Goal: Task Accomplishment & Management: Manage account settings

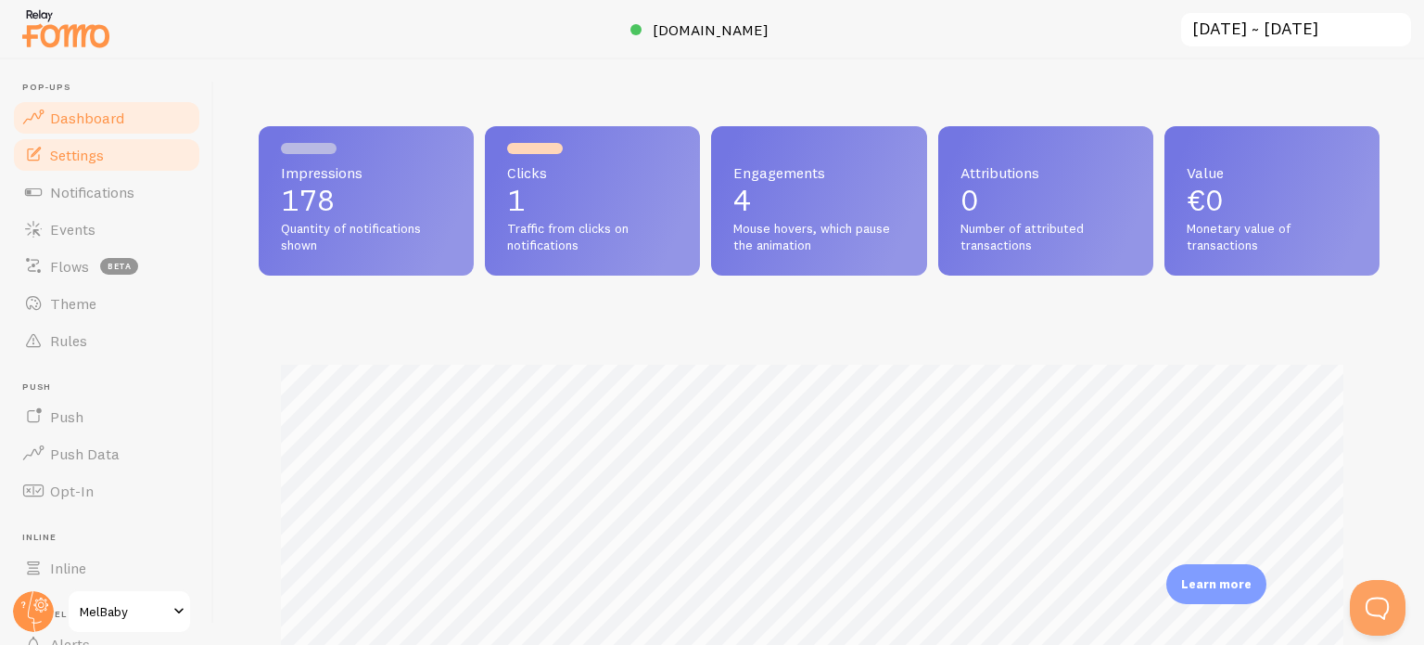
click at [72, 151] on span "Settings" at bounding box center [77, 155] width 54 height 19
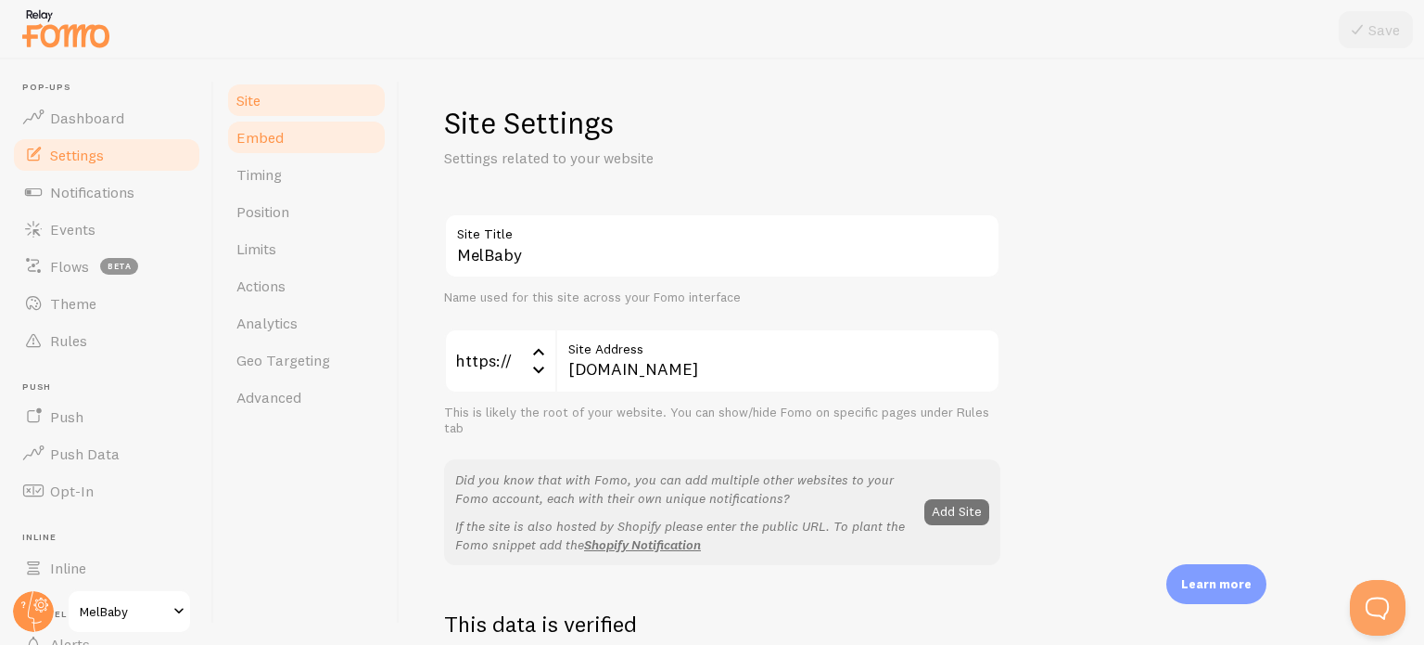
click at [300, 147] on link "Embed" at bounding box center [306, 137] width 162 height 37
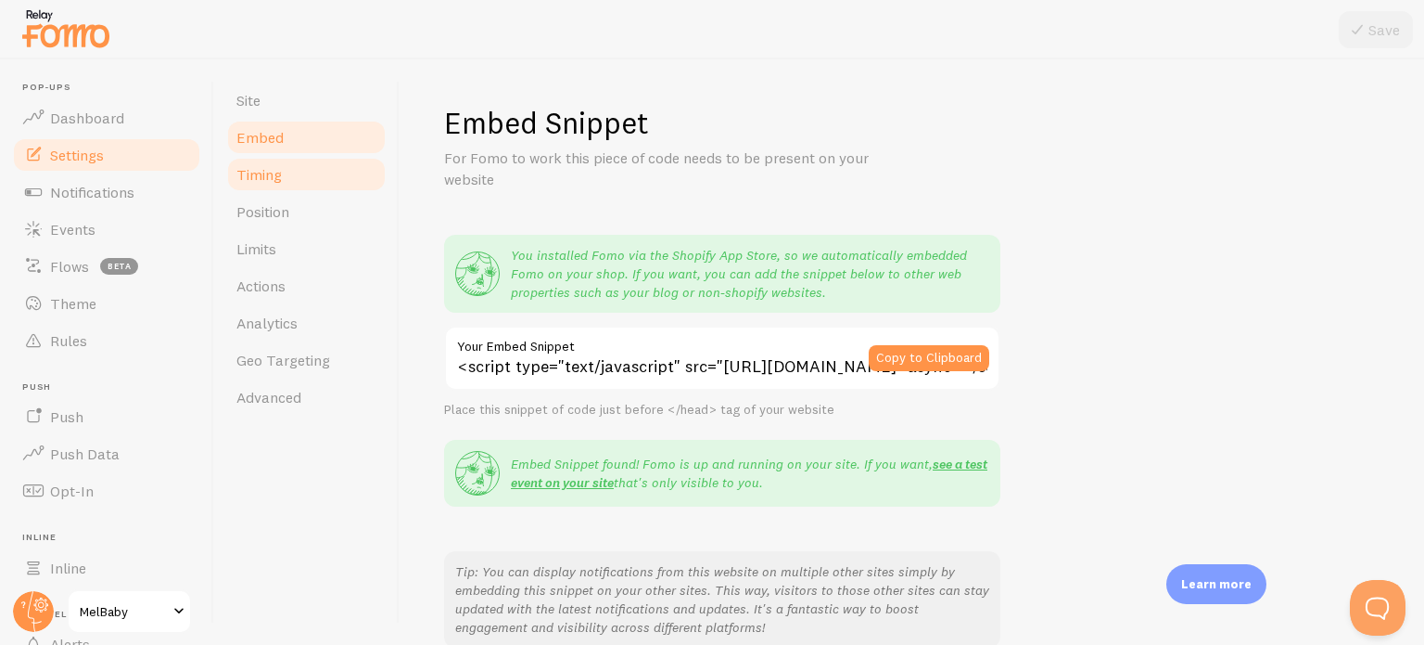
click at [293, 170] on link "Timing" at bounding box center [306, 174] width 162 height 37
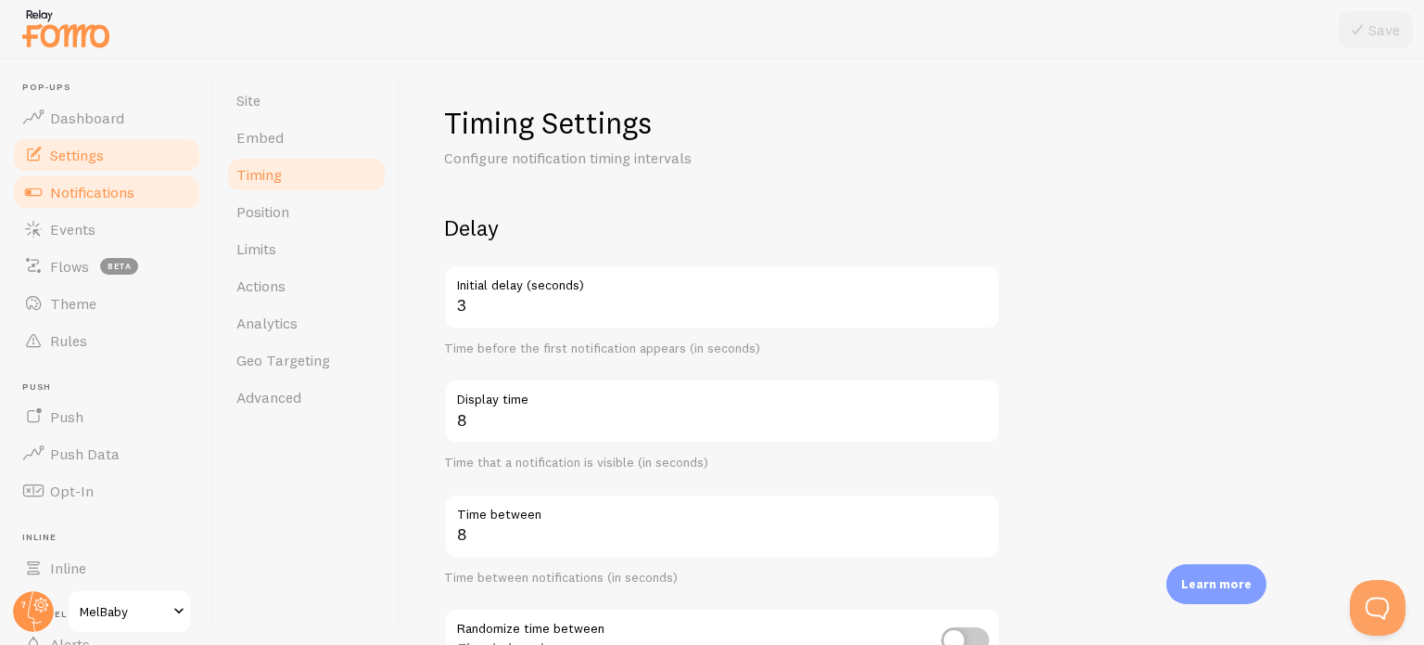
click at [132, 188] on span "Notifications" at bounding box center [92, 192] width 84 height 19
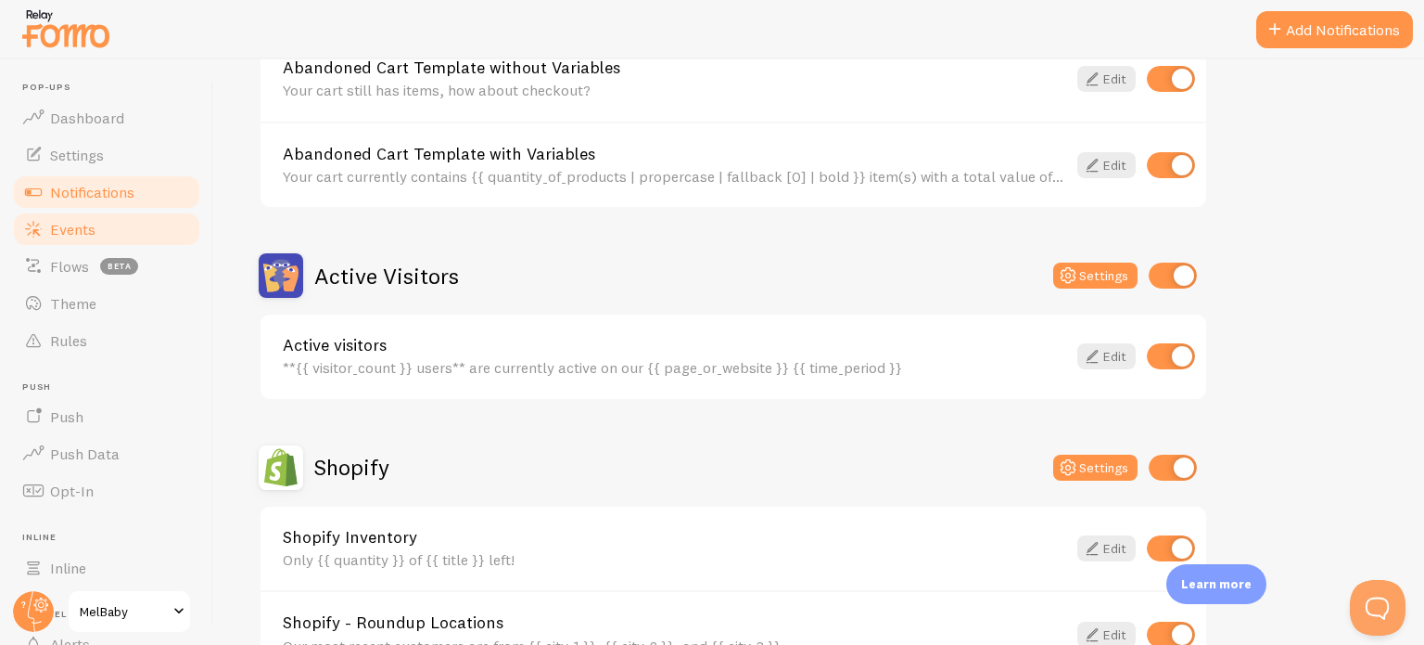
click at [99, 221] on link "Events" at bounding box center [106, 229] width 191 height 37
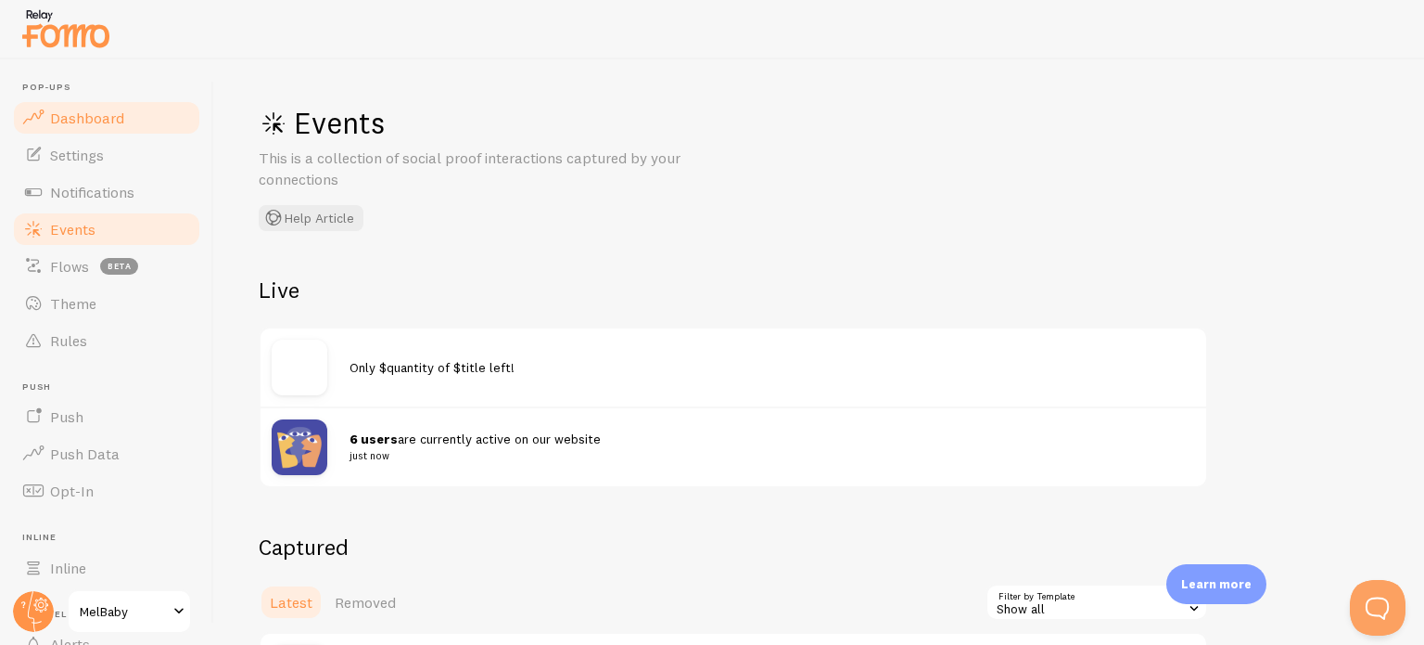
click at [85, 114] on span "Dashboard" at bounding box center [87, 118] width 74 height 19
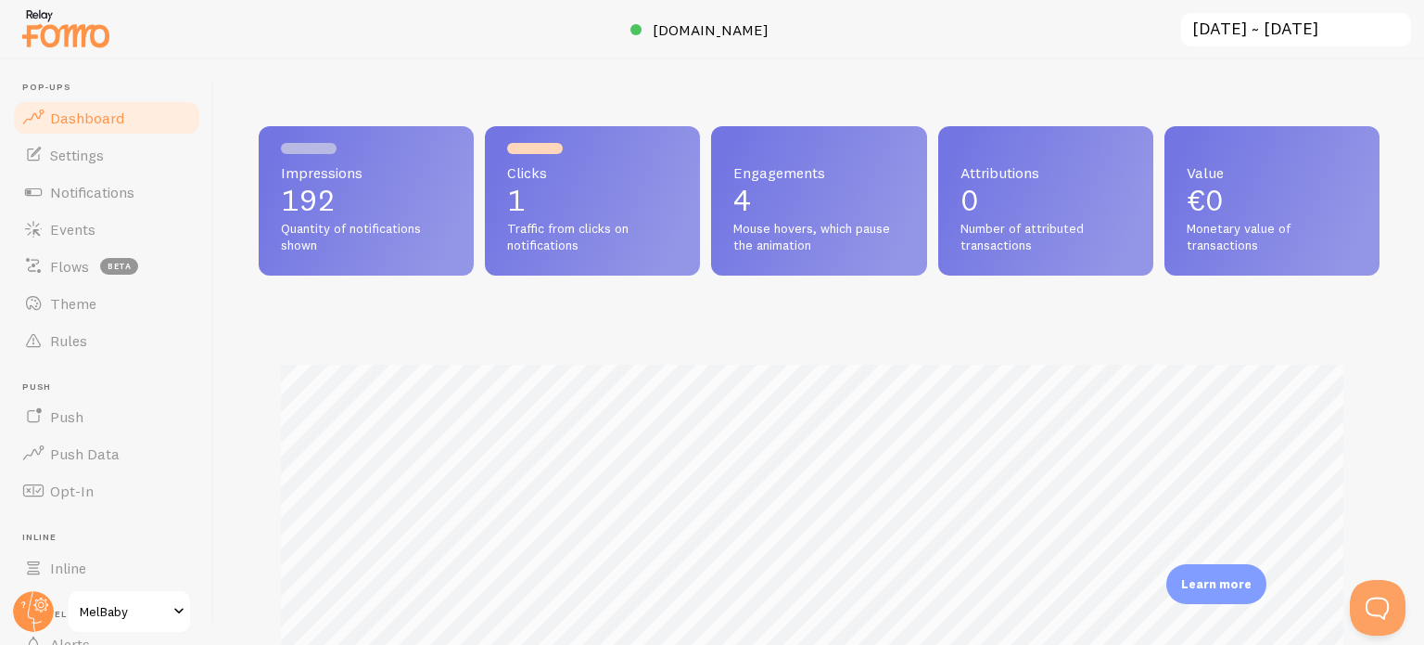
scroll to position [487, 1106]
click at [86, 203] on link "Notifications" at bounding box center [106, 191] width 191 height 37
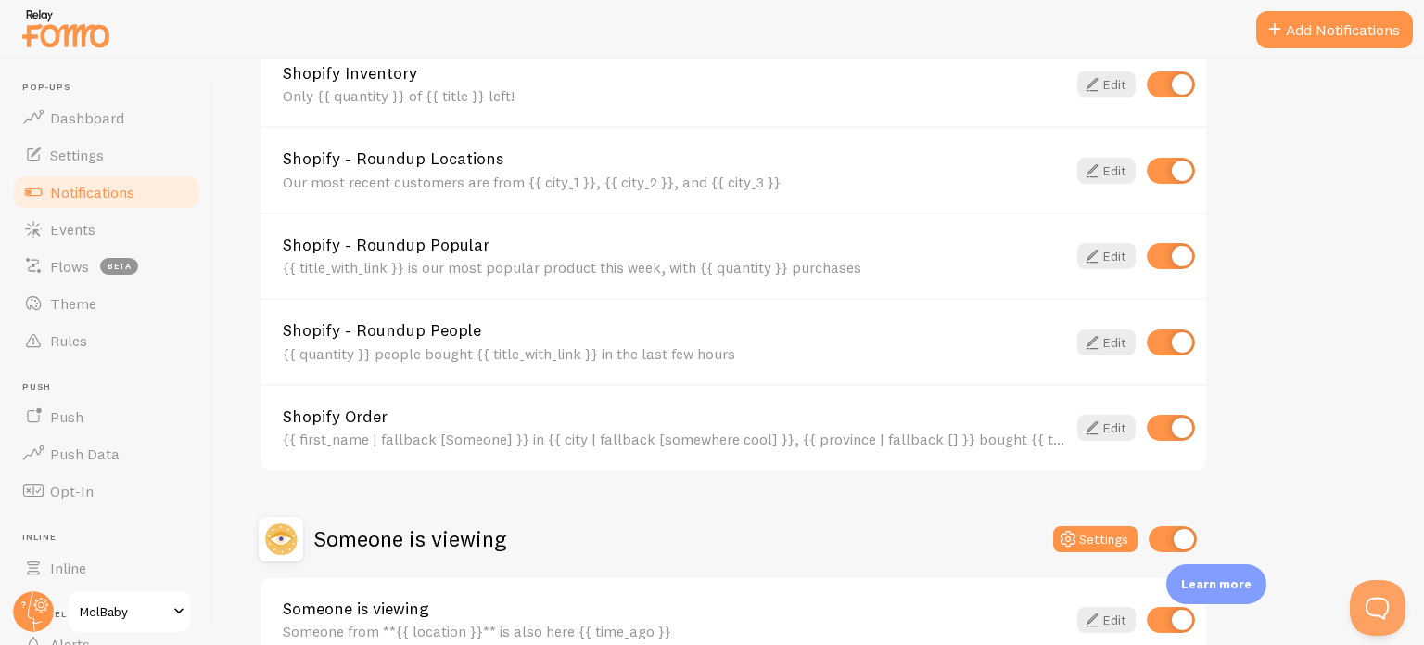
scroll to position [649, 0]
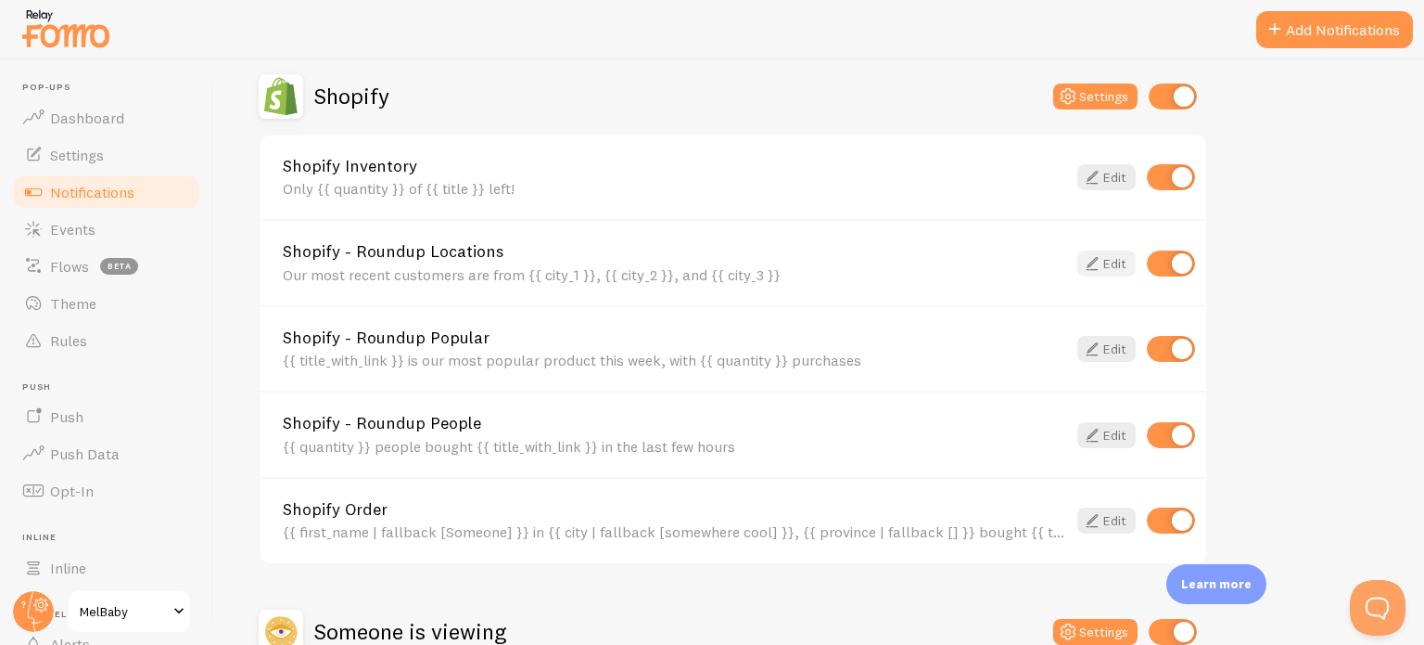
click at [1104, 259] on link "Edit" at bounding box center [1107, 263] width 58 height 26
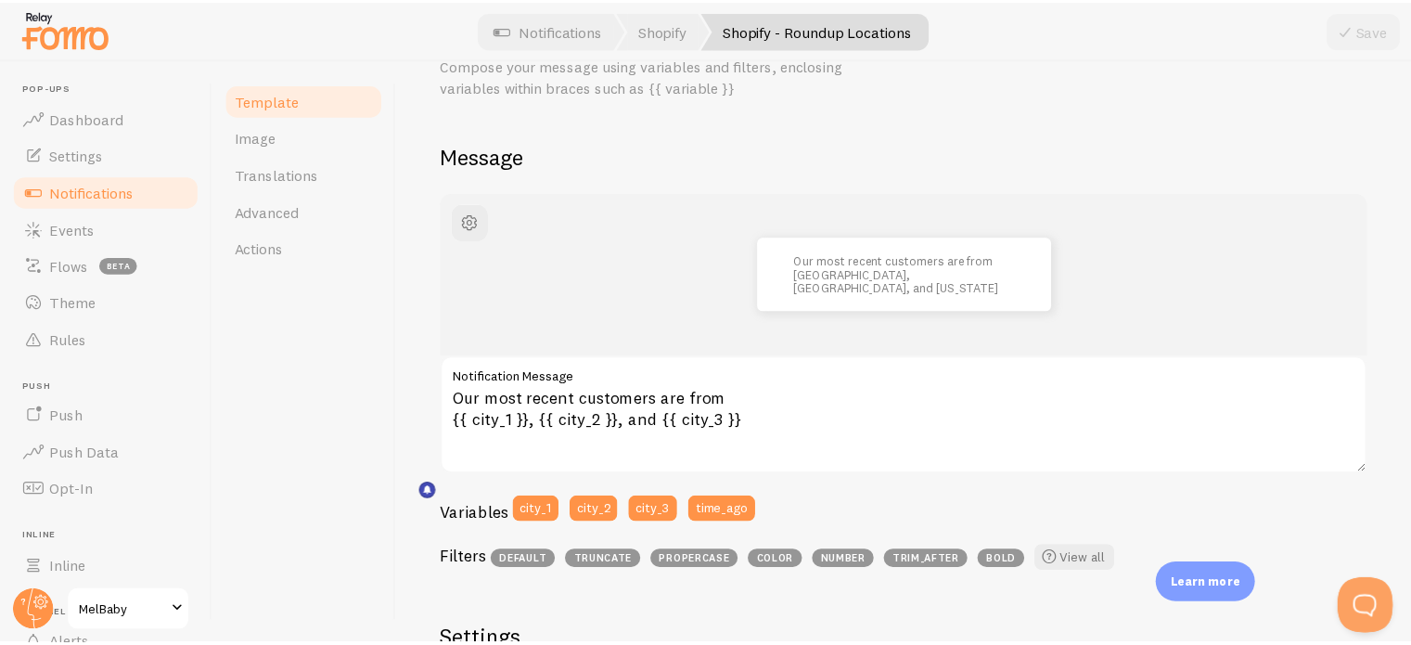
scroll to position [91, 0]
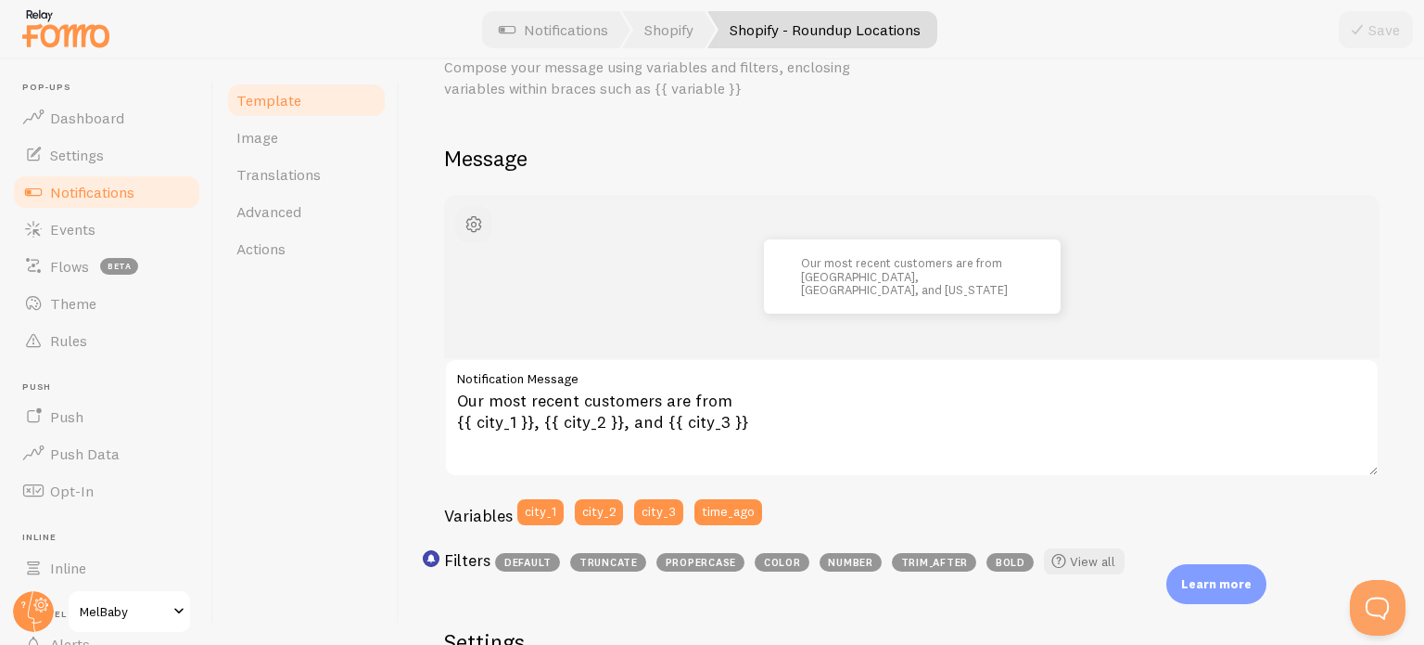
click at [473, 223] on span "button" at bounding box center [474, 224] width 22 height 22
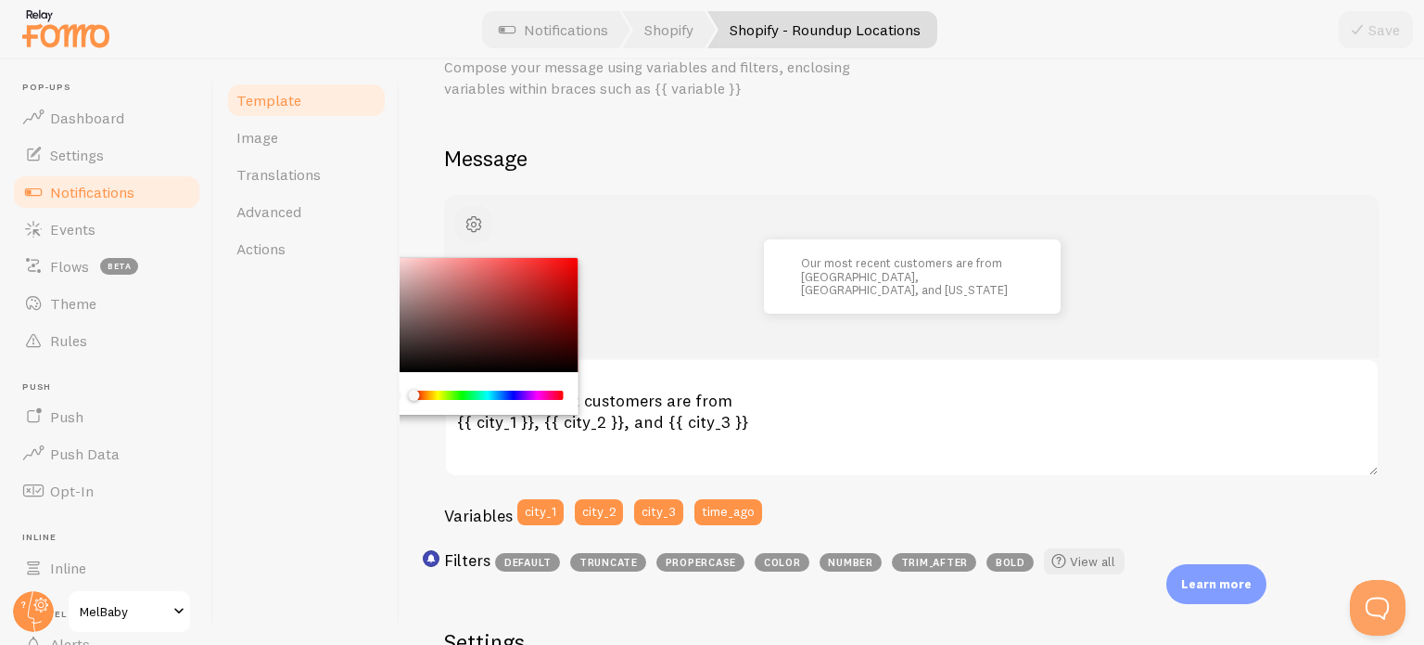
click at [473, 224] on span "button" at bounding box center [474, 224] width 22 height 22
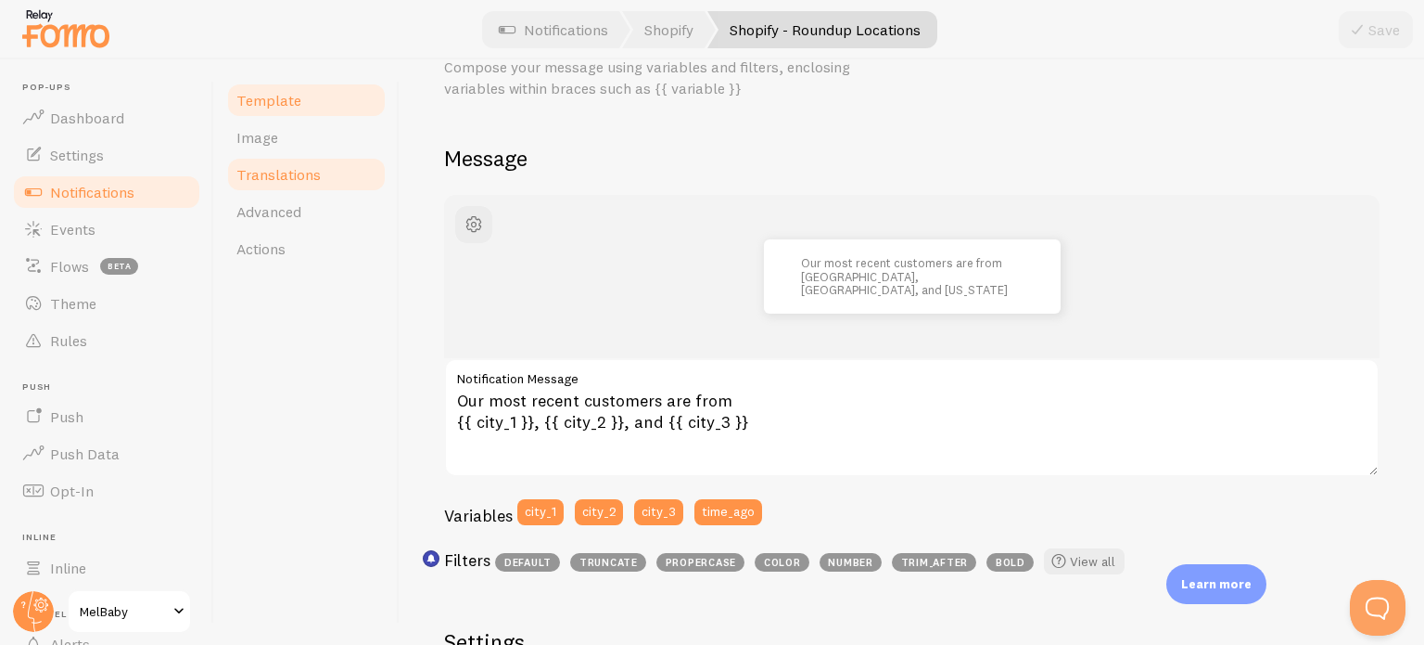
click at [327, 185] on link "Translations" at bounding box center [306, 174] width 162 height 37
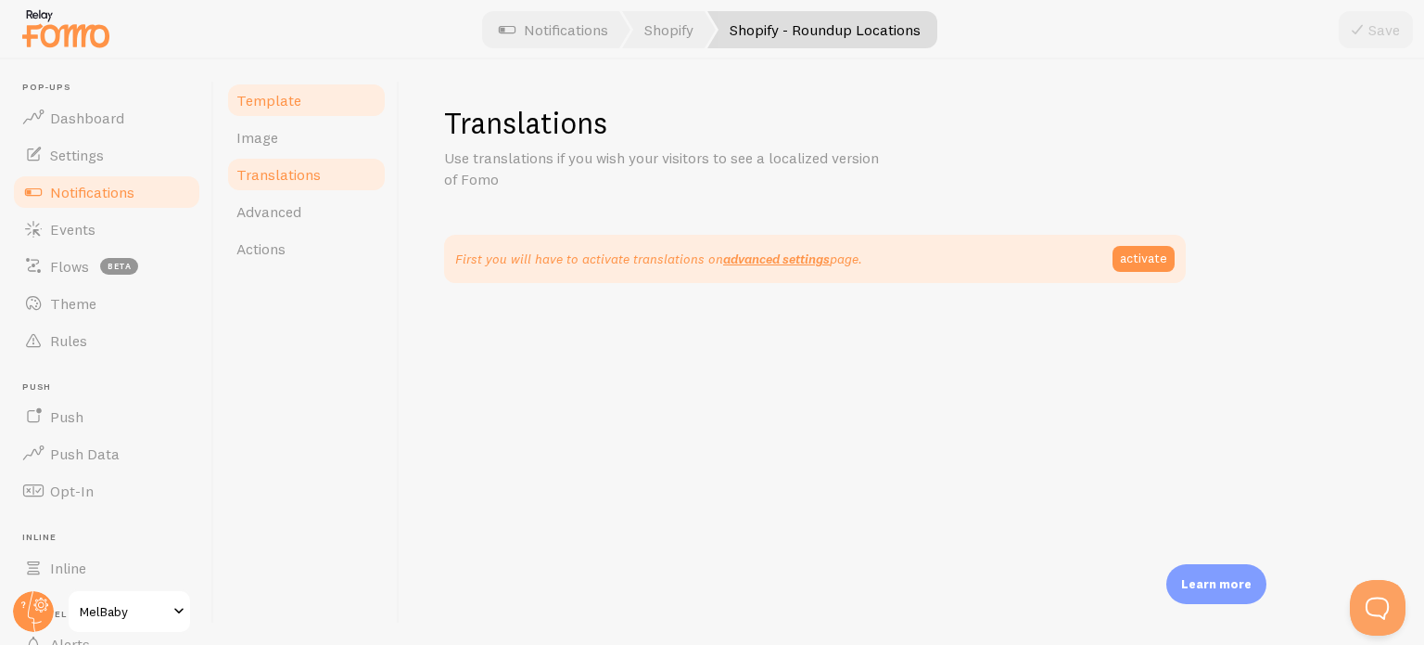
click at [302, 108] on link "Template" at bounding box center [306, 100] width 162 height 37
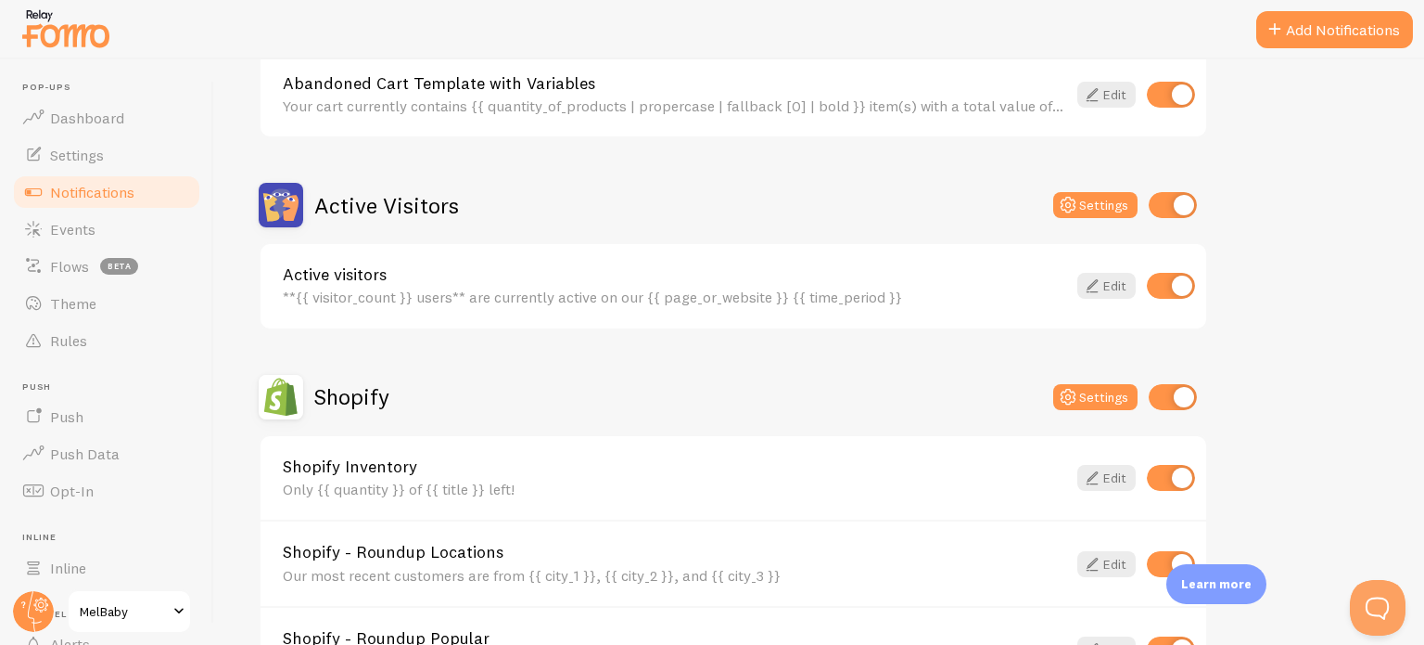
scroll to position [371, 0]
